Goal: Information Seeking & Learning: Understand process/instructions

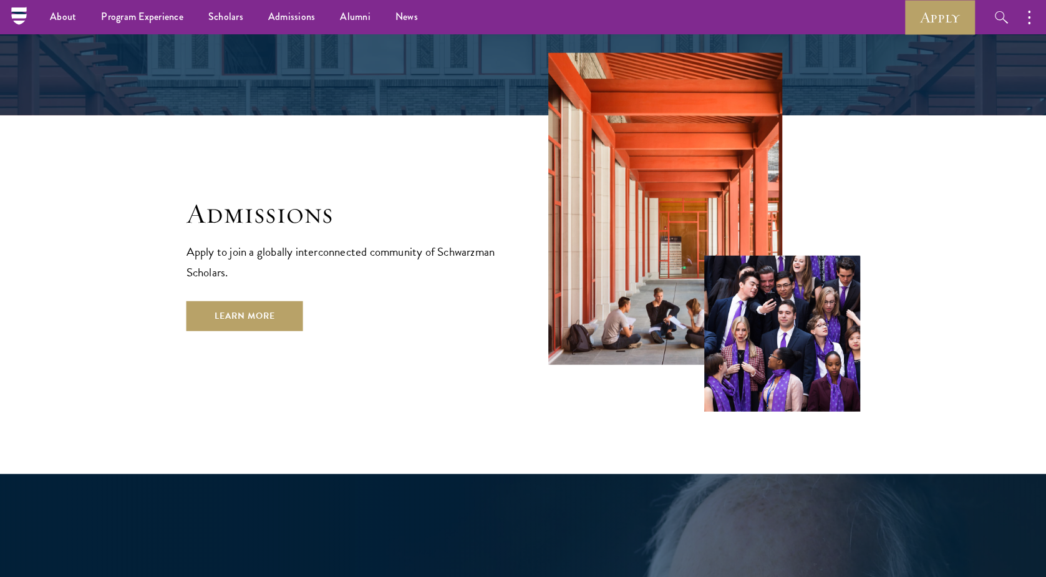
scroll to position [2047, 0]
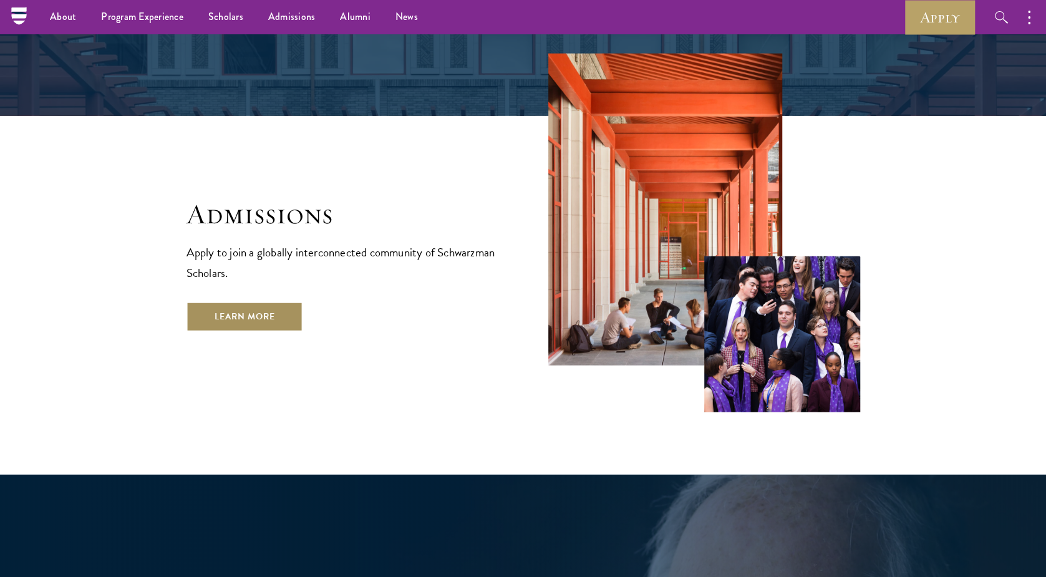
click at [229, 302] on link "Learn More" at bounding box center [244, 317] width 117 height 30
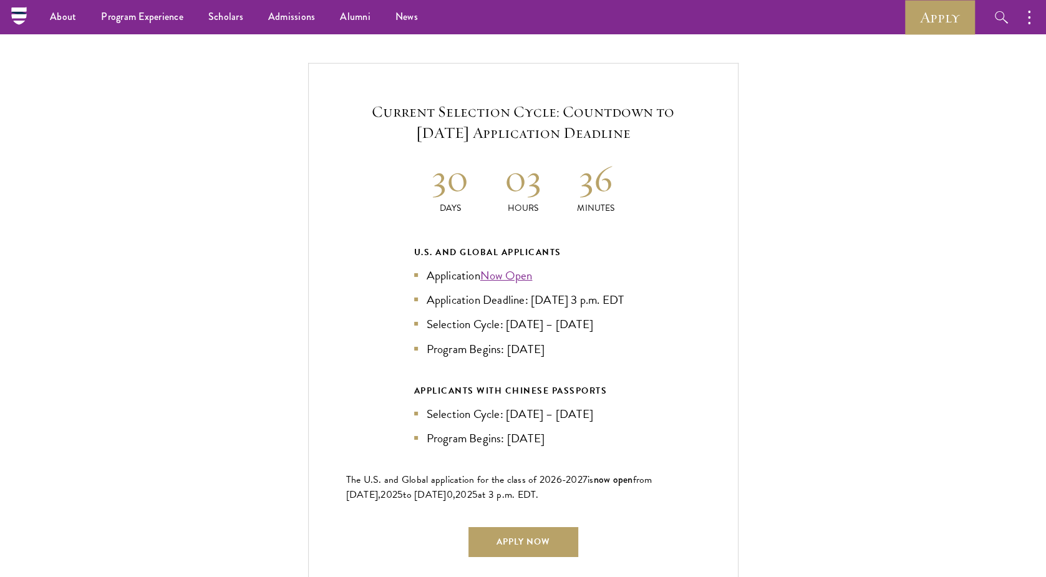
scroll to position [2559, 0]
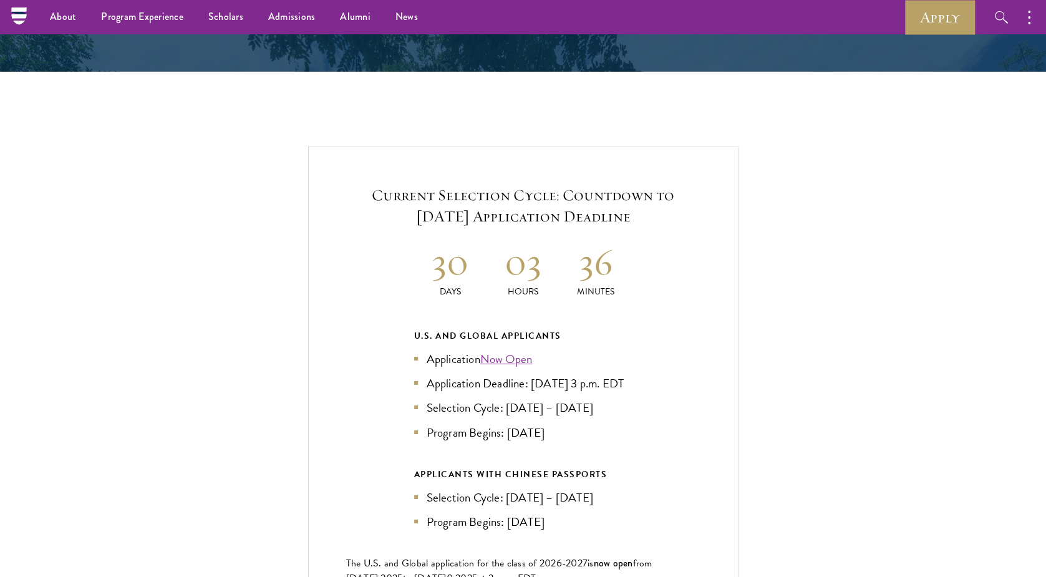
drag, startPoint x: 375, startPoint y: 187, endPoint x: 659, endPoint y: 188, distance: 283.7
click at [659, 188] on h5 "Current Selection Cycle: Countdown to September 10, 2025 Application Deadline" at bounding box center [523, 206] width 354 height 42
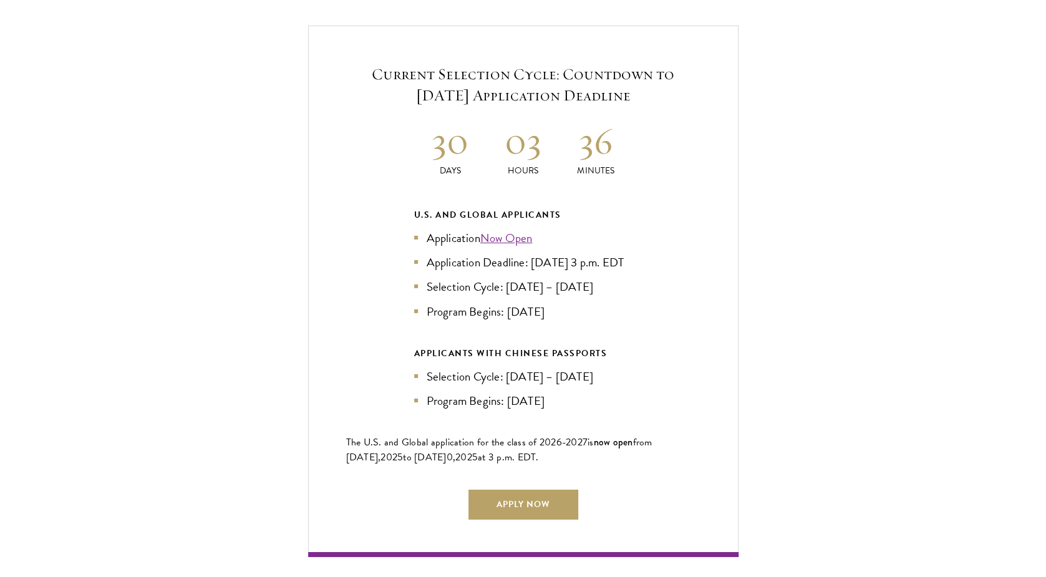
scroll to position [2683, 0]
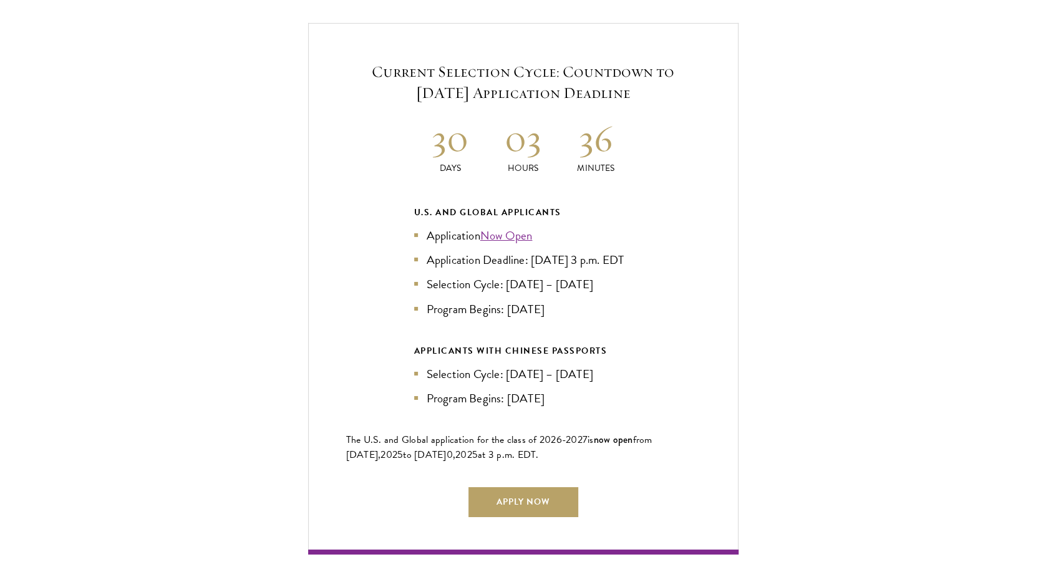
drag, startPoint x: 615, startPoint y: 234, endPoint x: 627, endPoint y: 259, distance: 27.3
click at [627, 259] on li "Application Deadline: Sept 10, 2025 at 3 p.m. EDT" at bounding box center [523, 260] width 218 height 18
click at [165, 310] on div "Current Selection Cycle: Countdown to September 10, 2025 Application Deadline 3…" at bounding box center [522, 288] width 921 height 531
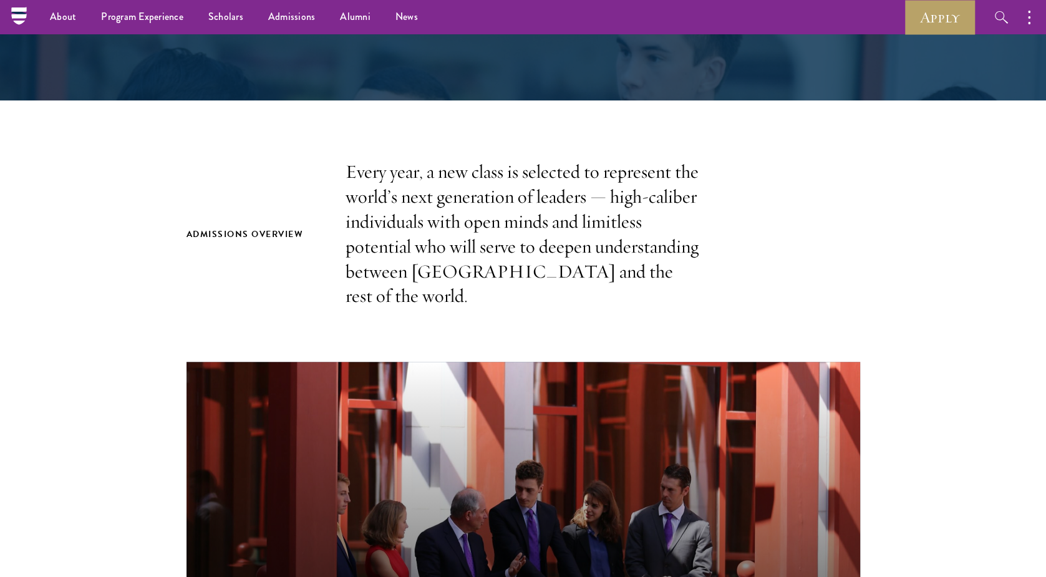
scroll to position [0, 0]
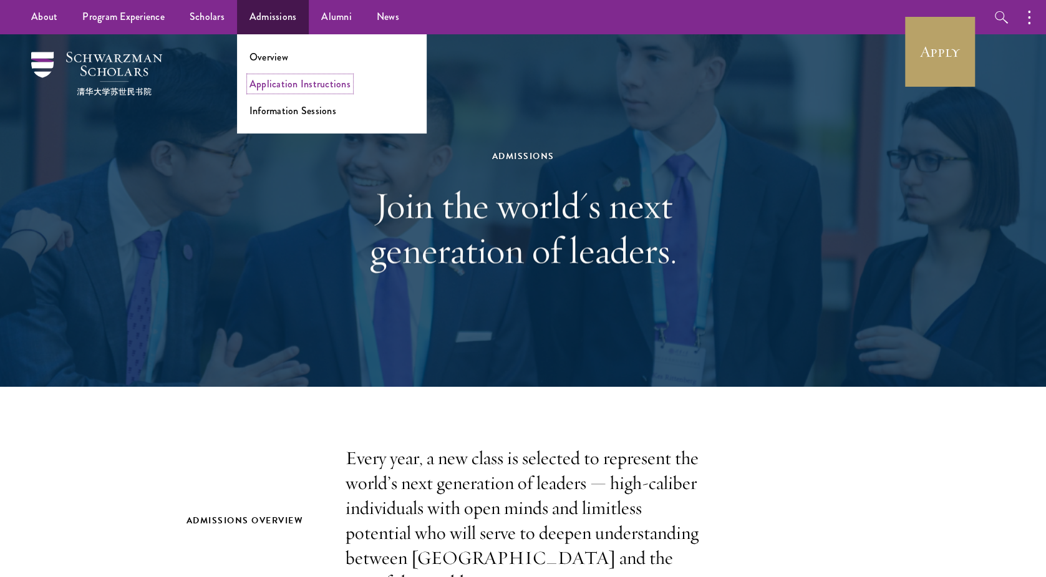
click at [285, 81] on link "Application Instructions" at bounding box center [299, 84] width 101 height 14
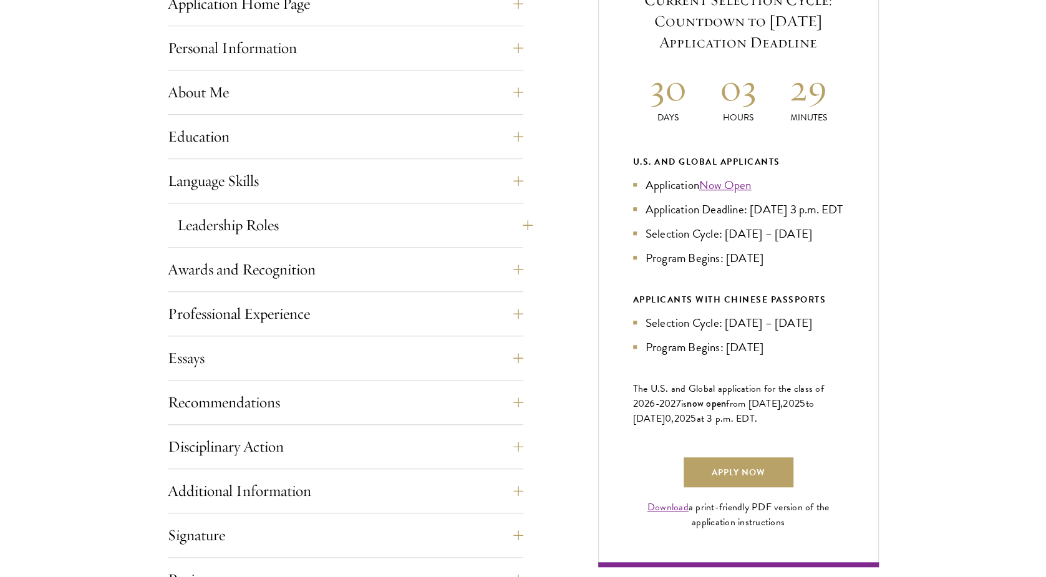
scroll to position [642, 0]
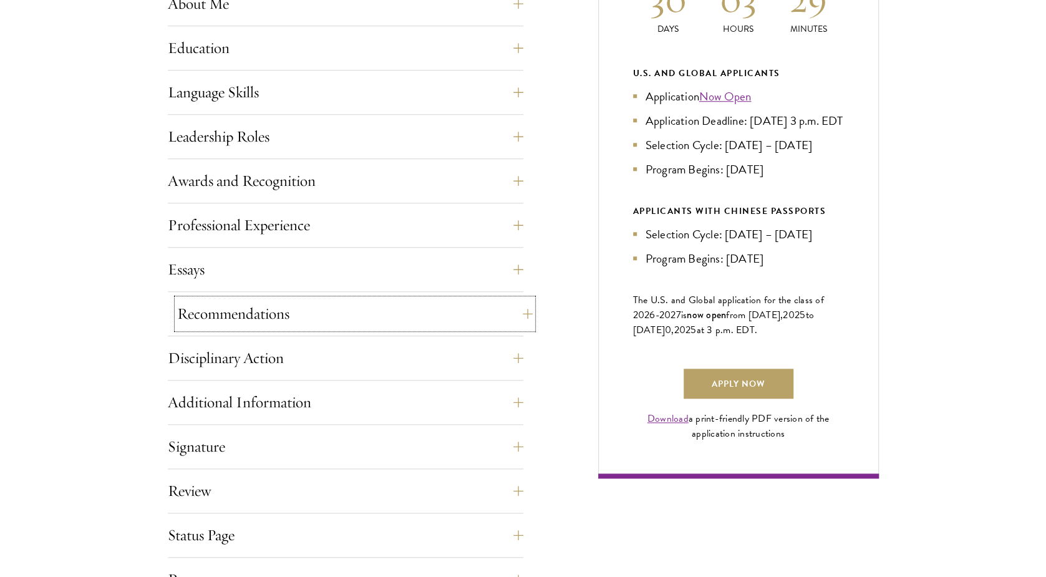
click at [353, 317] on button "Recommendations" at bounding box center [354, 314] width 355 height 30
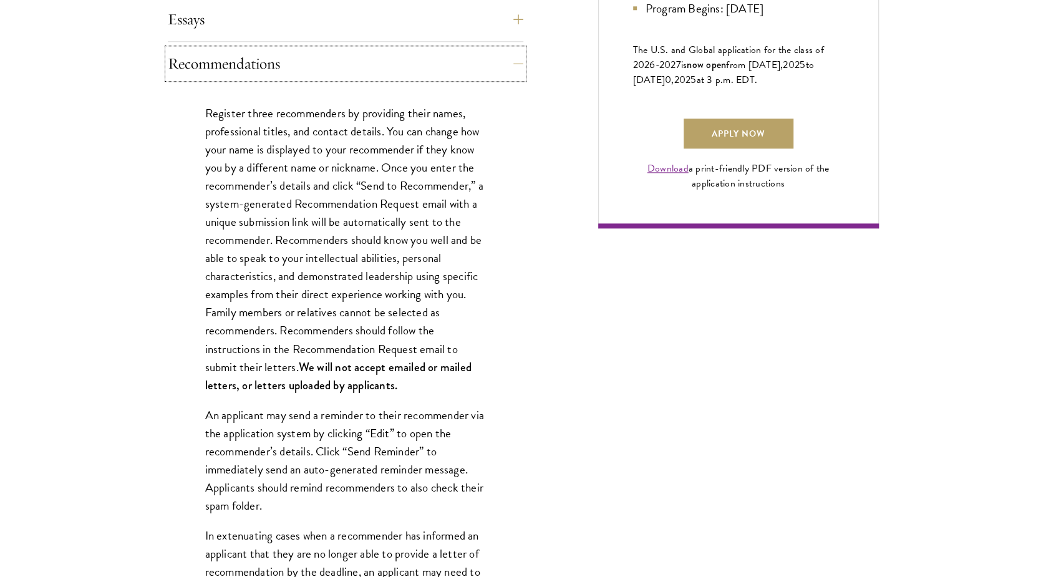
scroll to position [892, 0]
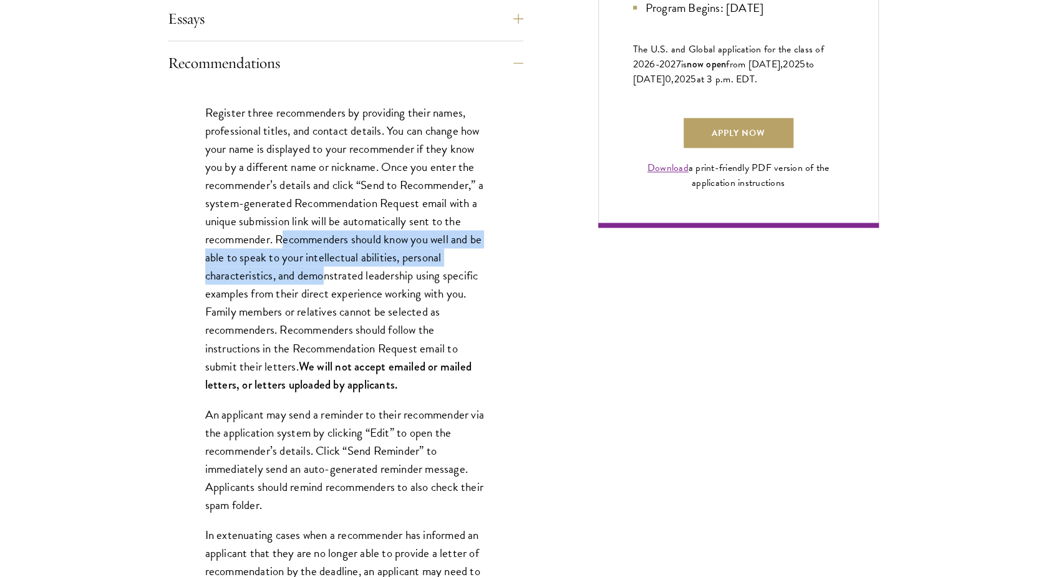
drag, startPoint x: 282, startPoint y: 235, endPoint x: 322, endPoint y: 279, distance: 59.6
click at [322, 279] on p "Register three recommenders by providing their names, professional titles, and …" at bounding box center [345, 249] width 281 height 290
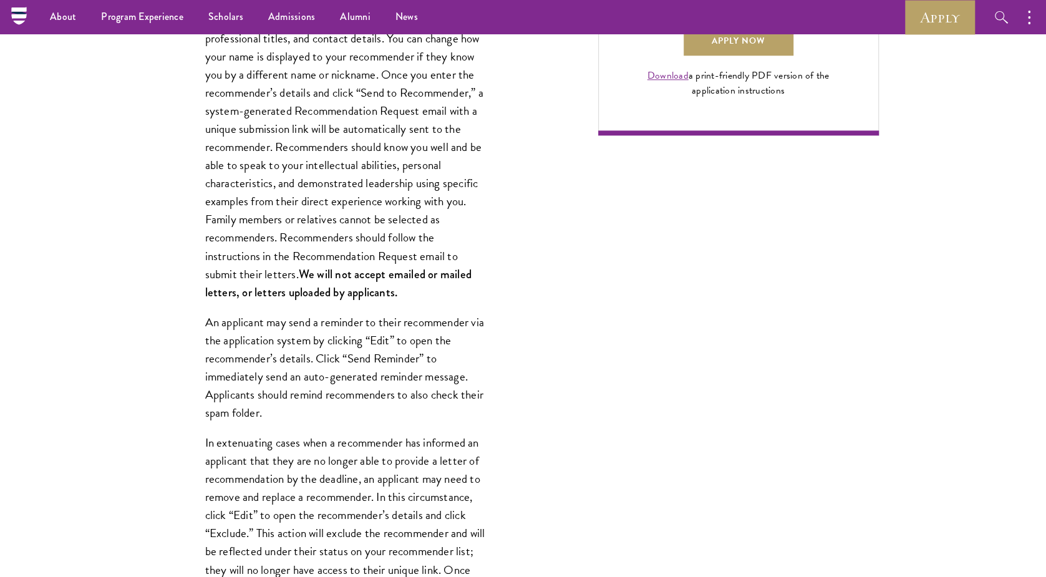
scroll to position [978, 0]
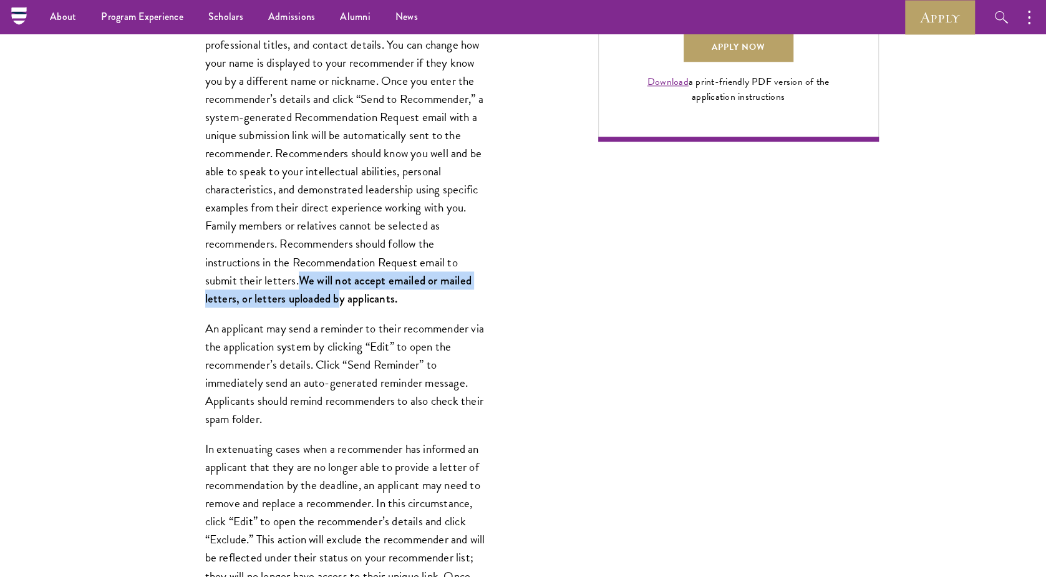
drag, startPoint x: 301, startPoint y: 275, endPoint x: 340, endPoint y: 304, distance: 49.1
click at [340, 304] on strong "We will not accept emailed or mailed letters, or letters uploaded by applicants." at bounding box center [338, 289] width 266 height 35
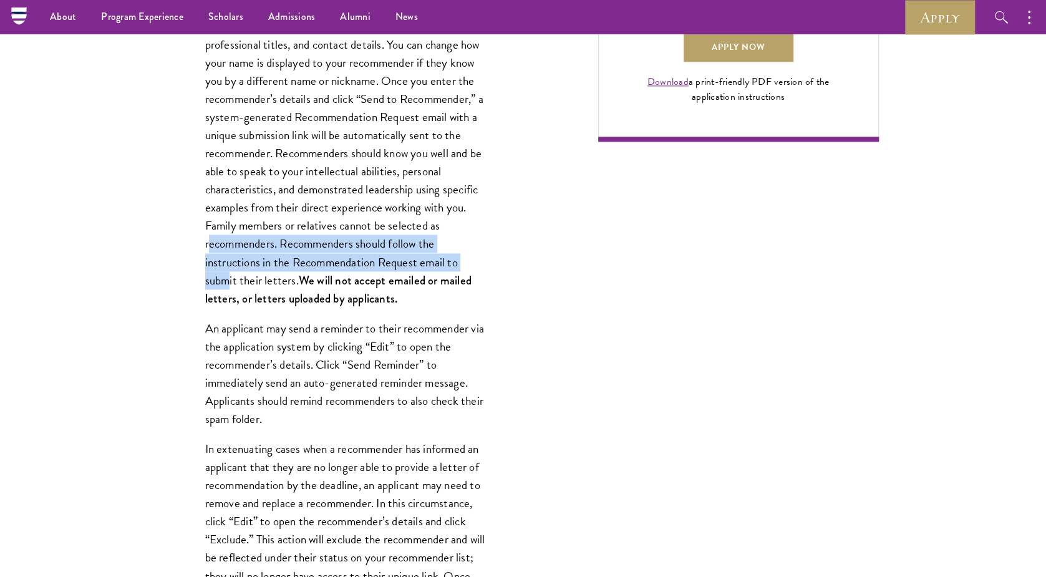
drag, startPoint x: 210, startPoint y: 239, endPoint x: 228, endPoint y: 284, distance: 48.1
click at [228, 284] on p "Register three recommenders by providing their names, professional titles, and …" at bounding box center [345, 162] width 281 height 290
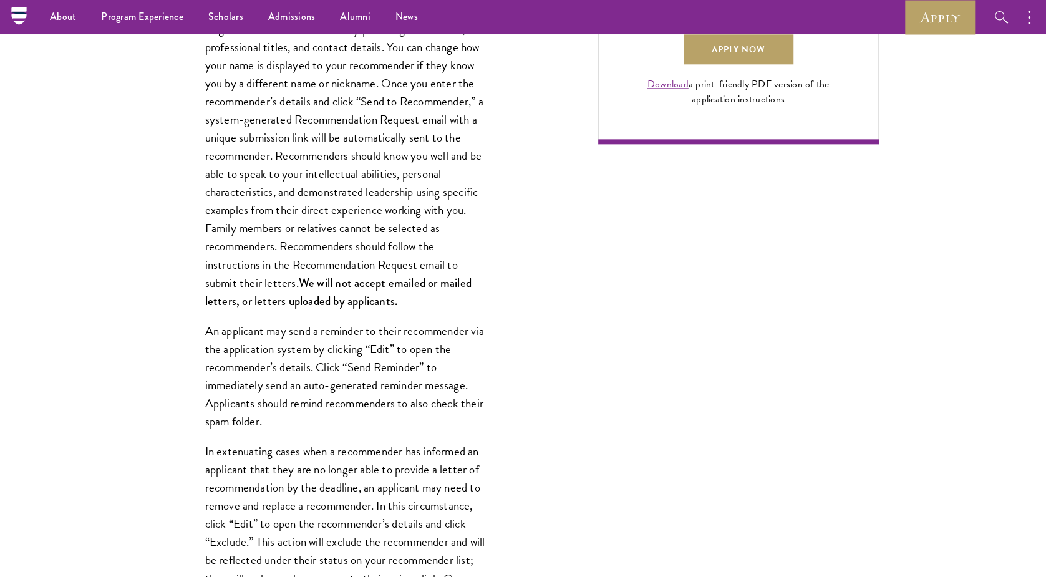
scroll to position [967, 0]
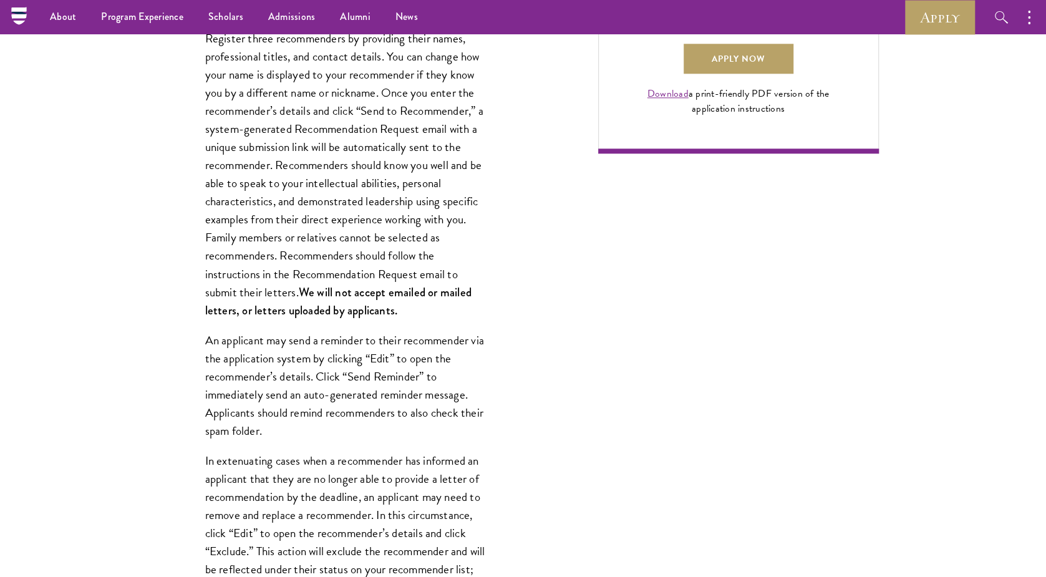
drag, startPoint x: 279, startPoint y: 254, endPoint x: 299, endPoint y: 289, distance: 40.2
click at [299, 289] on p "Register three recommenders by providing their names, professional titles, and …" at bounding box center [345, 174] width 281 height 290
click at [358, 266] on p "Register three recommenders by providing their names, professional titles, and …" at bounding box center [345, 174] width 281 height 290
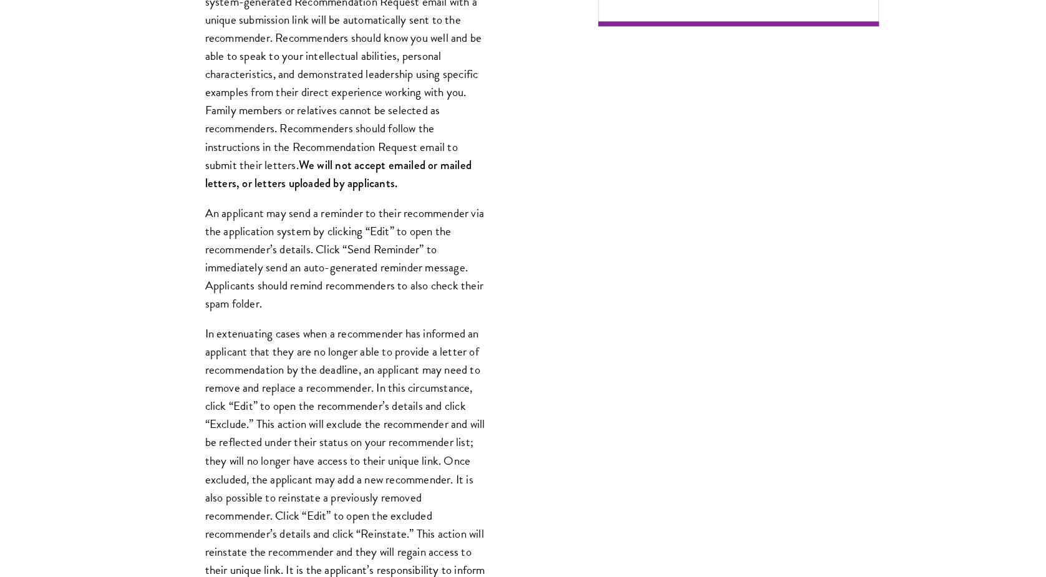
scroll to position [1103, 0]
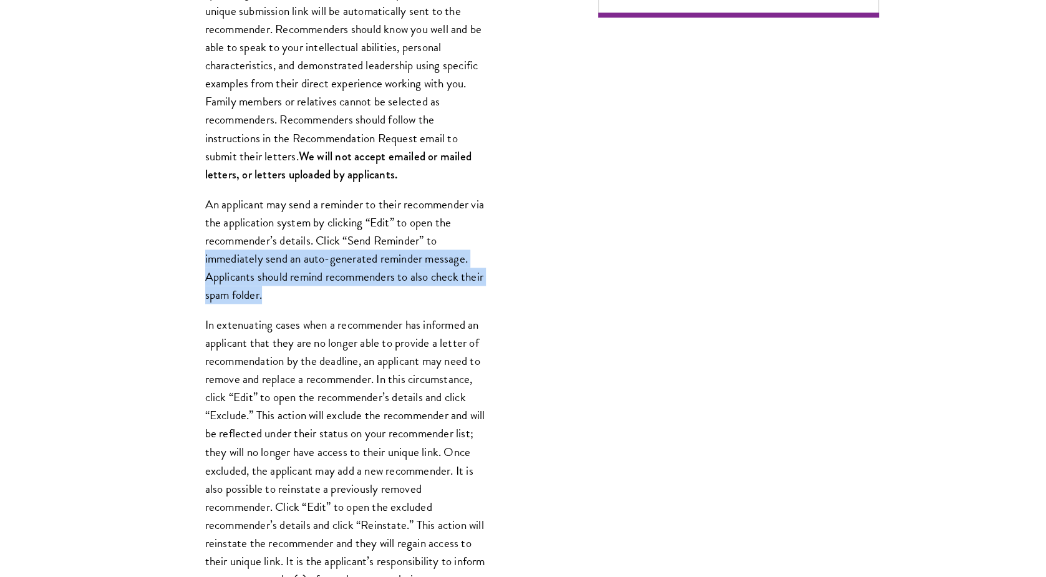
drag, startPoint x: 297, startPoint y: 293, endPoint x: 180, endPoint y: 260, distance: 121.2
click at [180, 260] on div "Register three recommenders by providing their names, professional titles, and …" at bounding box center [345, 376] width 355 height 1003
